Goal: Task Accomplishment & Management: Complete application form

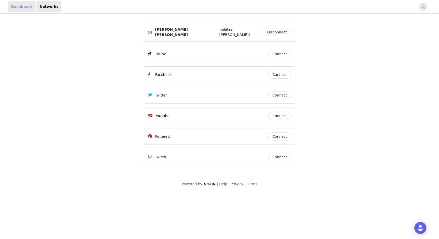
click at [23, 6] on link "Dashboard" at bounding box center [21, 6] width 27 height 11
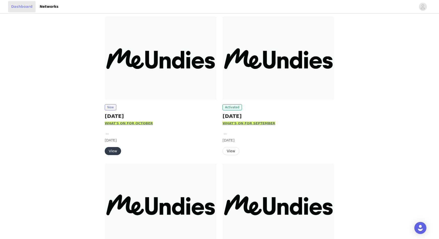
scroll to position [66, 0]
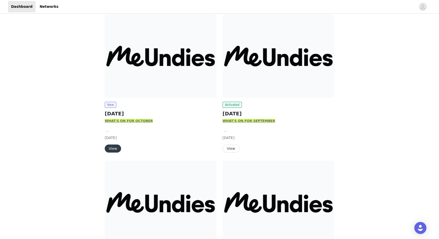
click at [113, 147] on button "View" at bounding box center [113, 149] width 16 height 8
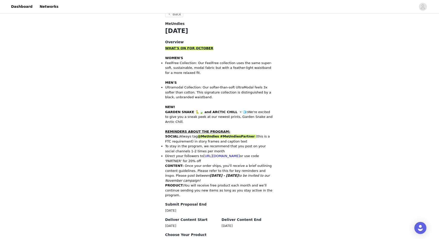
scroll to position [203, 0]
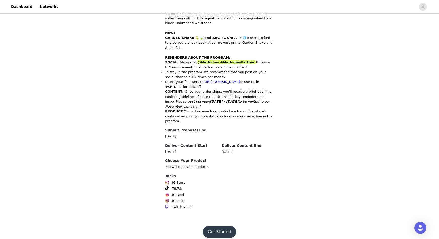
click at [222, 229] on button "Get Started" at bounding box center [219, 232] width 33 height 12
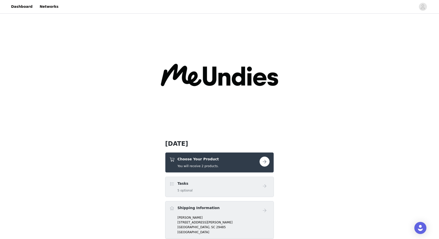
click at [267, 161] on button "button" at bounding box center [264, 162] width 10 height 10
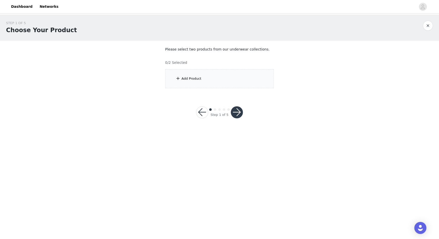
click at [190, 80] on div "Add Product" at bounding box center [191, 78] width 20 height 5
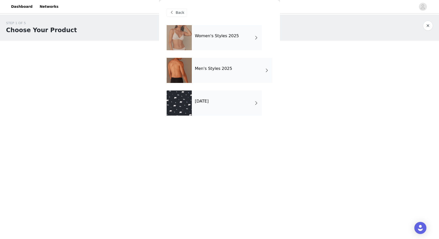
click at [224, 103] on div "[DATE]" at bounding box center [227, 103] width 70 height 25
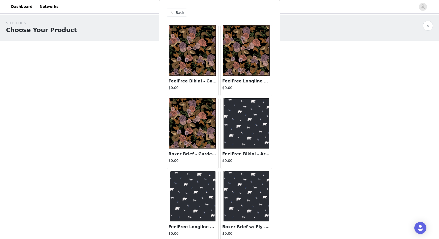
scroll to position [4, 0]
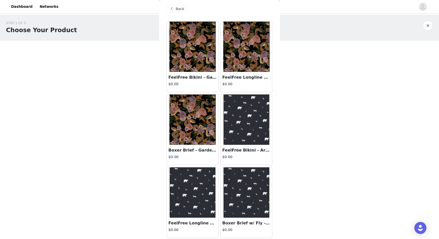
click at [176, 4] on div "Back" at bounding box center [220, 8] width 106 height 25
click at [176, 7] on span "Back" at bounding box center [180, 8] width 9 height 5
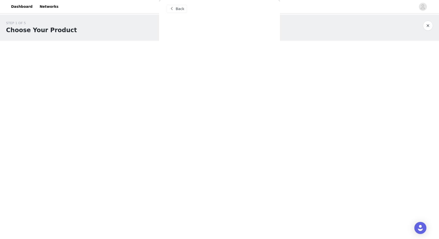
scroll to position [0, 0]
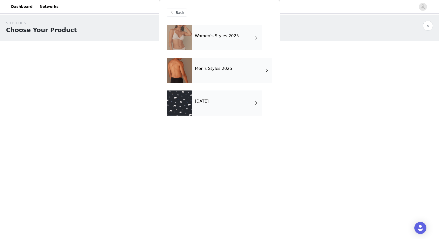
click at [209, 45] on div "Women's Styles 2025" at bounding box center [227, 37] width 70 height 25
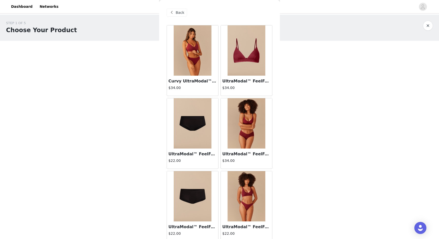
click at [264, 67] on img at bounding box center [246, 50] width 38 height 50
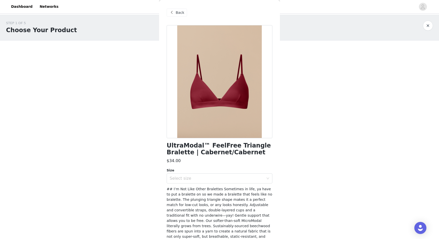
click at [173, 186] on div "UltraModal™ FeelFree Triangle Bralette | Cabernet/Cabernet $34.00 Size Select s…" at bounding box center [220, 156] width 106 height 262
click at [173, 183] on div "Select size" at bounding box center [218, 179] width 96 height 10
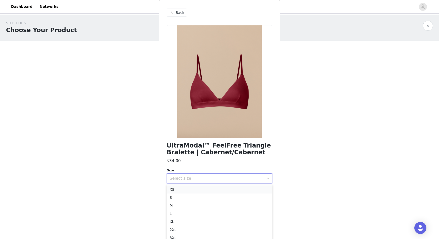
click at [173, 190] on li "XS" at bounding box center [220, 190] width 106 height 8
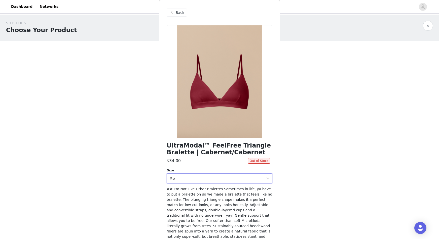
click at [179, 11] on span "Back" at bounding box center [180, 12] width 9 height 5
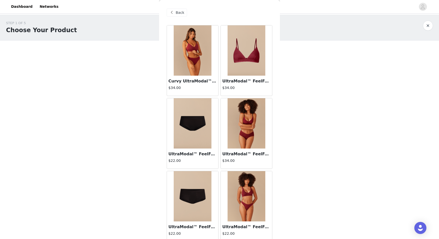
click at [243, 140] on img at bounding box center [246, 123] width 38 height 50
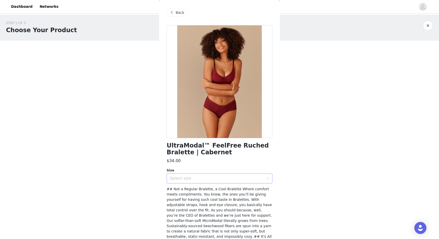
click at [184, 176] on div "Select size" at bounding box center [217, 178] width 94 height 5
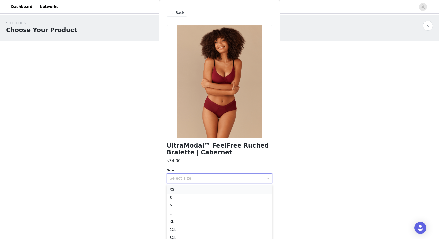
click at [182, 192] on li "XS" at bounding box center [220, 190] width 106 height 8
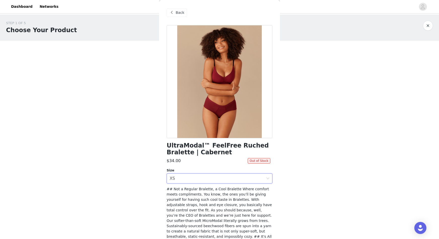
click at [178, 10] on span "Back" at bounding box center [180, 12] width 9 height 5
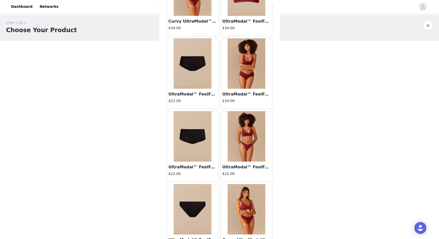
scroll to position [66, 0]
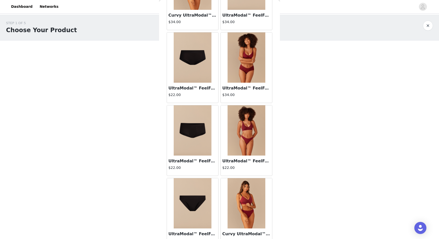
click at [241, 143] on img at bounding box center [246, 130] width 38 height 50
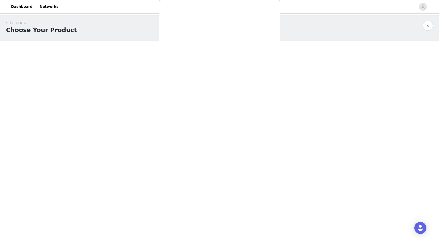
scroll to position [0, 0]
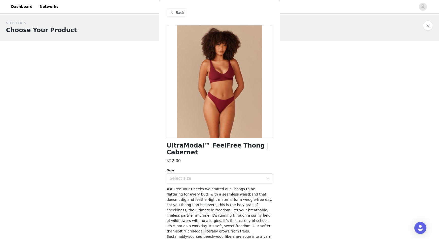
click at [177, 10] on span "Back" at bounding box center [180, 12] width 9 height 5
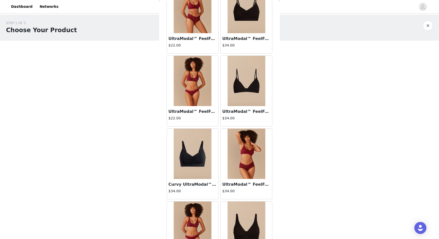
scroll to position [408, 0]
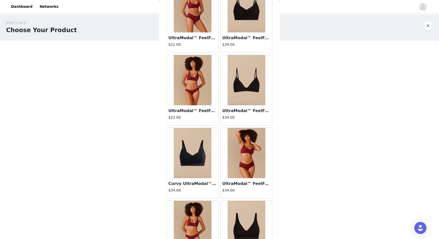
click at [239, 178] on img at bounding box center [246, 153] width 38 height 50
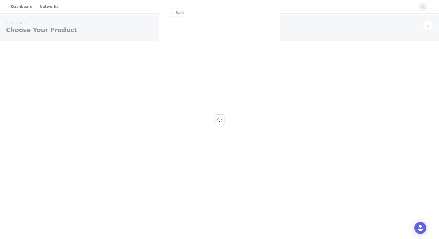
scroll to position [0, 0]
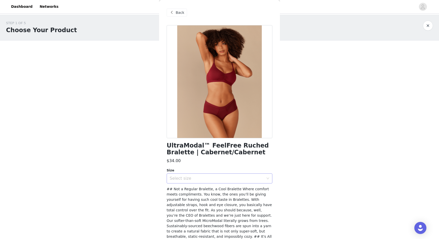
click at [182, 178] on div "Select size" at bounding box center [217, 178] width 94 height 5
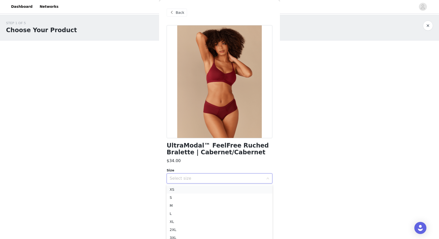
click at [180, 191] on li "XS" at bounding box center [220, 190] width 106 height 8
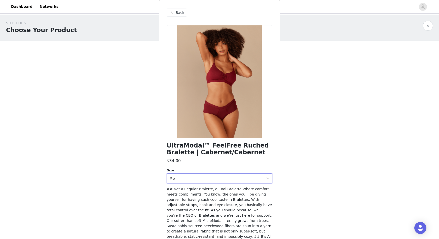
scroll to position [48, 0]
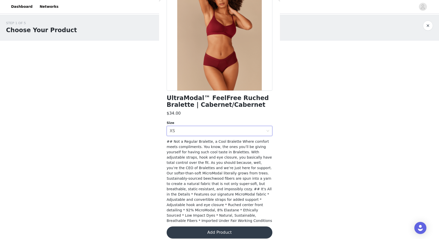
click at [202, 228] on button "Add Product" at bounding box center [220, 233] width 106 height 12
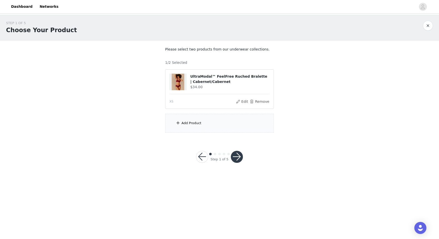
click at [208, 121] on div "Add Product" at bounding box center [219, 123] width 109 height 19
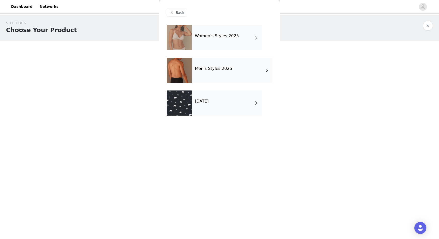
click at [224, 36] on h4 "Women's Styles 2025" at bounding box center [217, 36] width 44 height 5
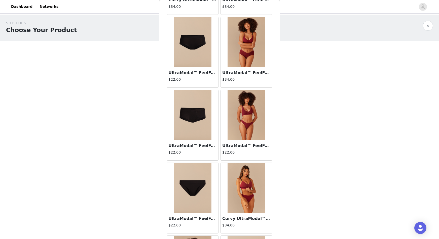
scroll to position [90, 0]
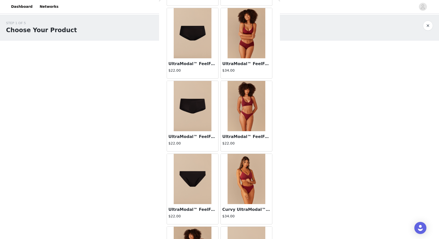
click at [242, 125] on img at bounding box center [246, 106] width 38 height 50
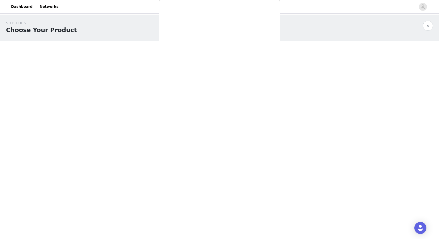
scroll to position [48, 0]
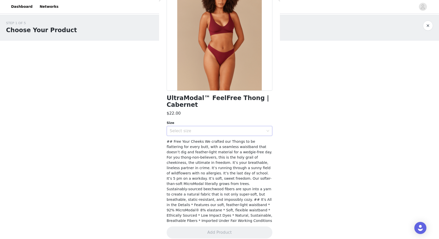
click at [223, 132] on div "Select size" at bounding box center [217, 131] width 94 height 5
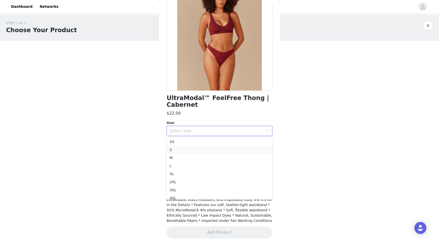
click at [200, 147] on li "S" at bounding box center [220, 150] width 106 height 8
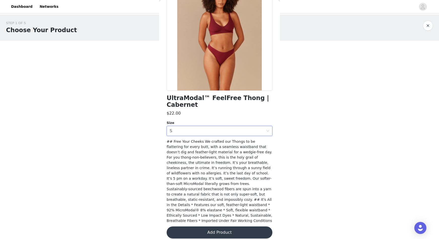
click at [210, 227] on button "Add Product" at bounding box center [220, 233] width 106 height 12
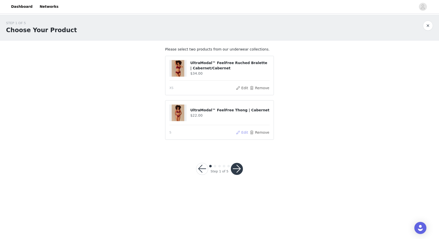
click at [242, 134] on button "Edit" at bounding box center [241, 133] width 13 height 6
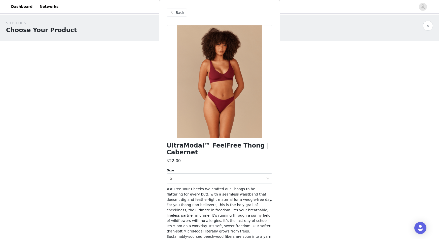
click at [181, 11] on span "Back" at bounding box center [180, 12] width 9 height 5
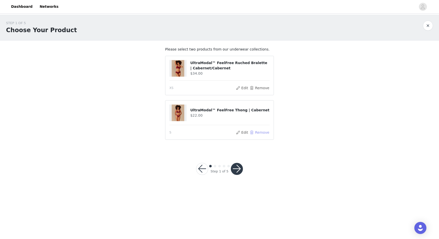
click at [261, 134] on button "Remove" at bounding box center [259, 133] width 20 height 6
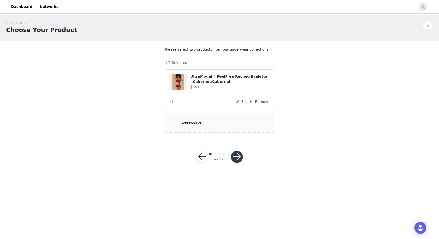
click at [187, 123] on div "Add Product" at bounding box center [191, 123] width 20 height 5
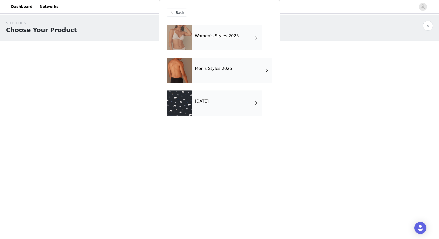
click at [219, 44] on div "Women's Styles 2025" at bounding box center [227, 37] width 70 height 25
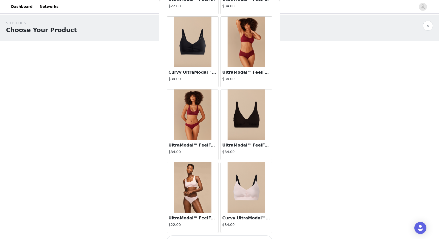
scroll to position [531, 0]
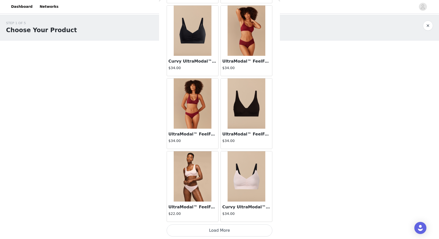
click at [196, 230] on button "Load More" at bounding box center [220, 231] width 106 height 12
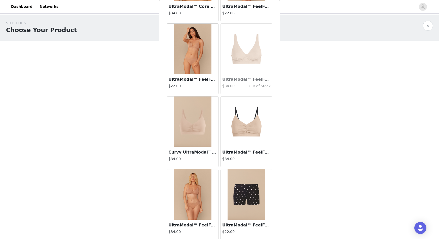
scroll to position [1260, 0]
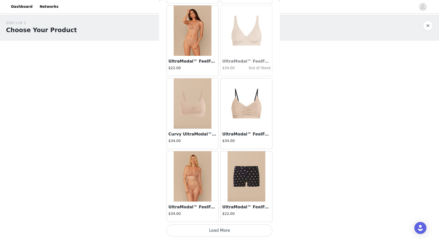
click at [199, 231] on button "Load More" at bounding box center [220, 231] width 106 height 12
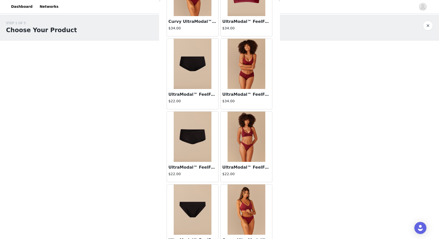
scroll to position [63, 0]
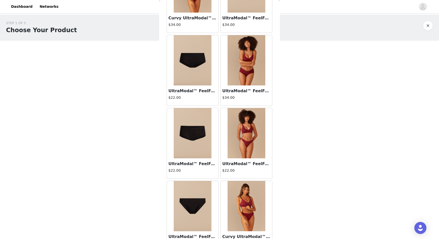
click at [245, 146] on img at bounding box center [246, 133] width 38 height 50
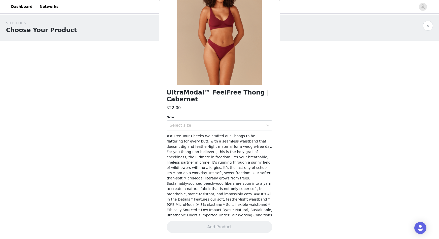
scroll to position [48, 0]
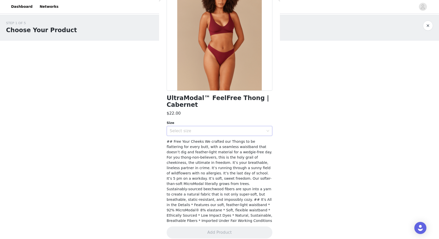
click at [223, 129] on div "Select size" at bounding box center [217, 131] width 94 height 5
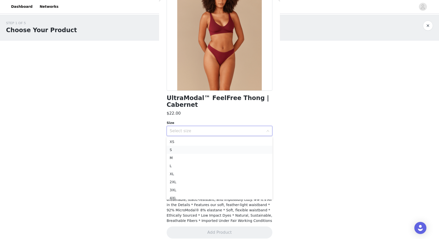
click at [200, 148] on li "S" at bounding box center [220, 150] width 106 height 8
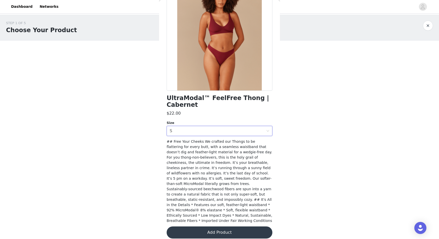
click at [198, 228] on button "Add Product" at bounding box center [220, 233] width 106 height 12
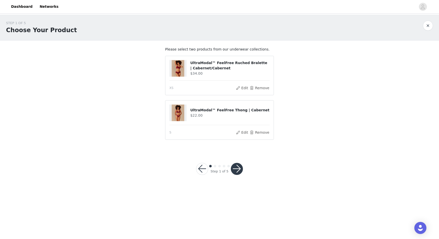
click at [233, 169] on button "button" at bounding box center [237, 169] width 12 height 12
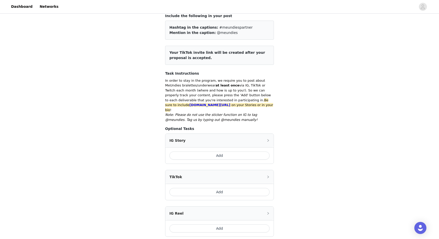
scroll to position [37, 0]
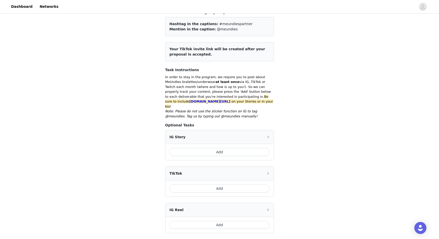
click at [218, 148] on button "Add" at bounding box center [219, 152] width 100 height 8
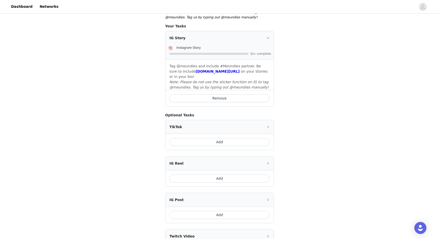
scroll to position [200, 0]
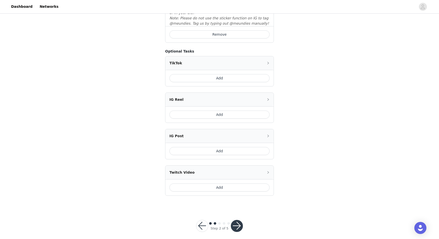
click at [237, 222] on button "button" at bounding box center [237, 226] width 12 height 12
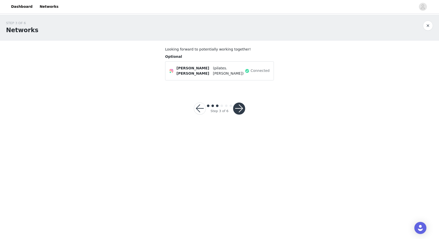
click at [241, 108] on button "button" at bounding box center [239, 109] width 12 height 12
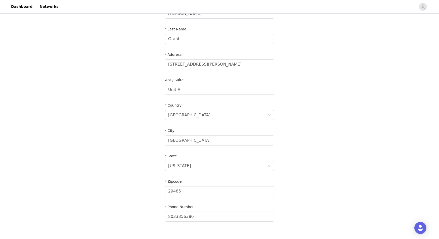
scroll to position [104, 0]
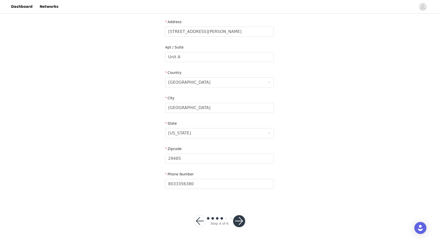
click at [240, 223] on button "button" at bounding box center [239, 221] width 12 height 12
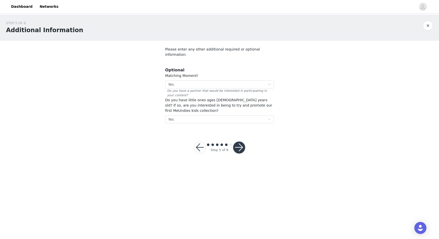
click at [241, 145] on button "button" at bounding box center [239, 148] width 12 height 12
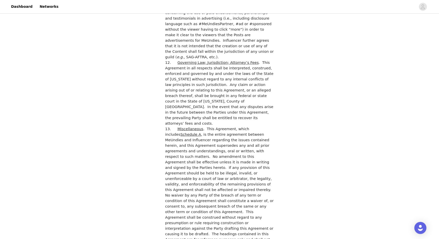
scroll to position [1384, 0]
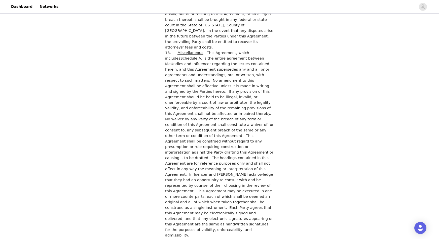
checkbox input "true"
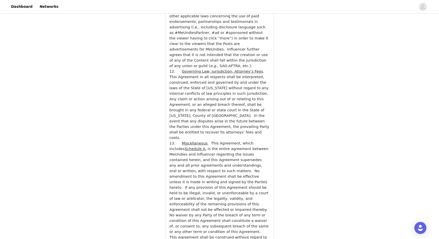
scroll to position [1807, 0]
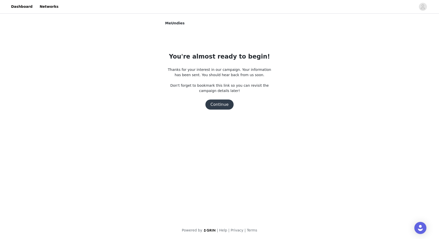
scroll to position [0, 0]
click at [221, 106] on button "Continue" at bounding box center [219, 105] width 28 height 10
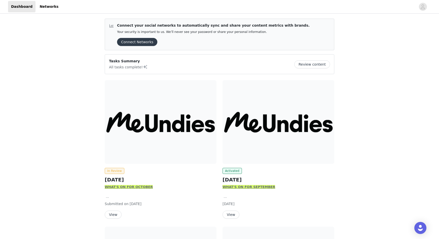
click at [186, 141] on img at bounding box center [161, 122] width 112 height 84
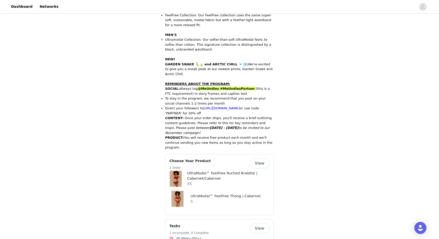
scroll to position [204, 0]
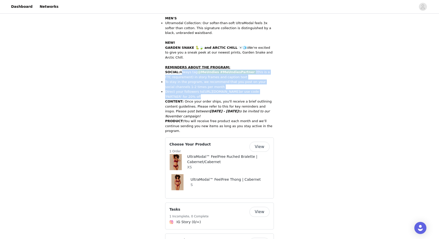
drag, startPoint x: 180, startPoint y: 67, endPoint x: 206, endPoint y: 91, distance: 34.9
click at [206, 91] on div "W HAT'S ON FOR OCTOBER WOMEN'S FeelFree Collection: Our FeelFree collection use…" at bounding box center [219, 57] width 109 height 152
copy div "Always tag @MeUndies #MeUndiesPartner (this is a FTC requirement) in story fram…"
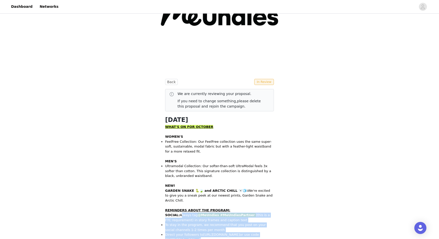
scroll to position [2, 0]
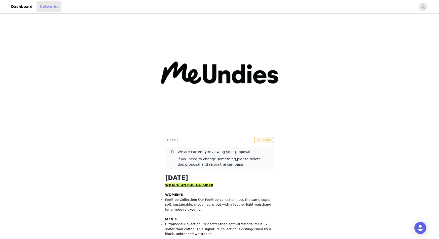
click at [44, 9] on link "Networks" at bounding box center [48, 6] width 25 height 11
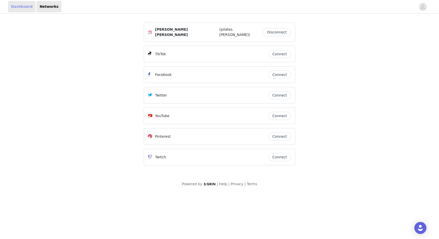
click at [16, 7] on link "Dashboard" at bounding box center [21, 6] width 27 height 11
